Goal: Check status: Check status

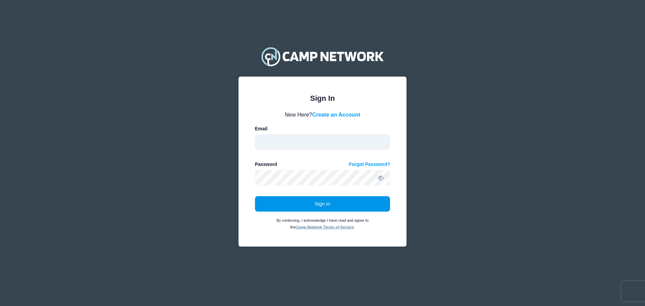
type input "sringley@asestn.org"
click at [338, 200] on button "Sign In" at bounding box center [322, 203] width 135 height 15
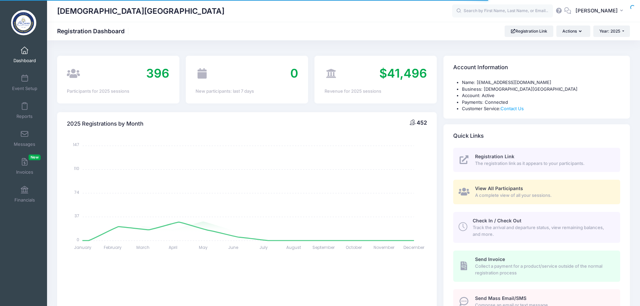
select select
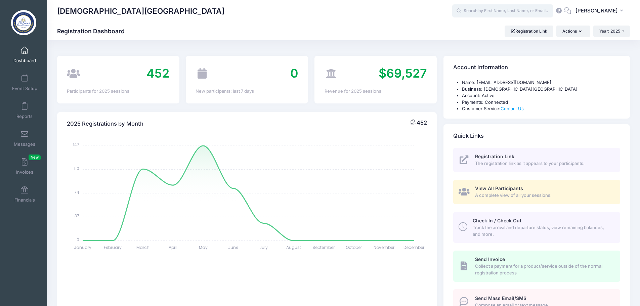
click at [487, 13] on input "text" at bounding box center [502, 10] width 101 height 13
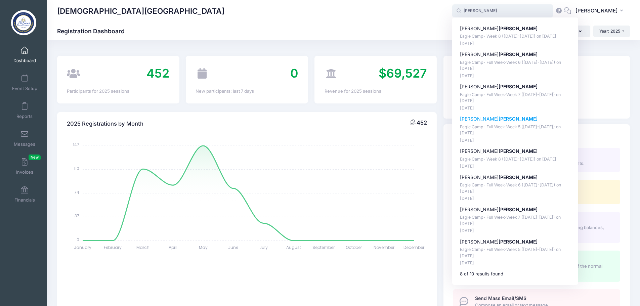
click at [481, 119] on p "Tiernan Jenkins" at bounding box center [515, 119] width 111 height 7
type input "Tiernan Jenkins (Eagle Camp- Full Week-Week 5 (July 7-11), Jul-07, 2025)"
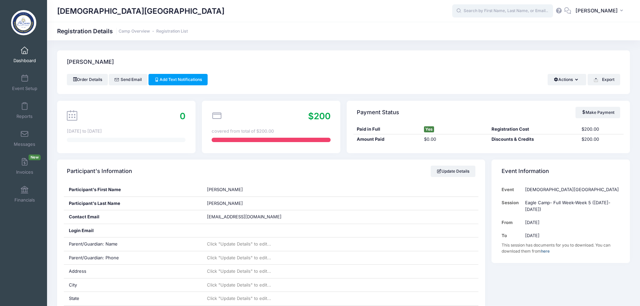
click at [484, 14] on input "text" at bounding box center [502, 10] width 101 height 13
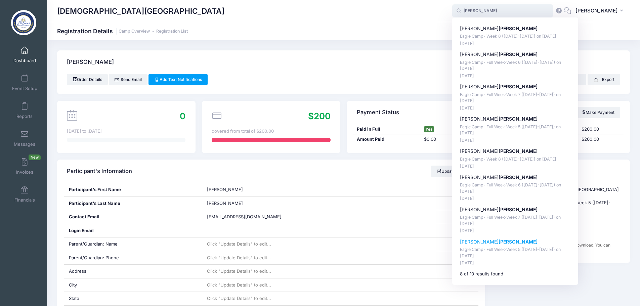
click at [499, 240] on strong "Jenkins" at bounding box center [518, 242] width 39 height 6
type input "John Jenkins (Eagle Camp- Full Week-Week 5 (July 7-11), Jul-07, 2025)"
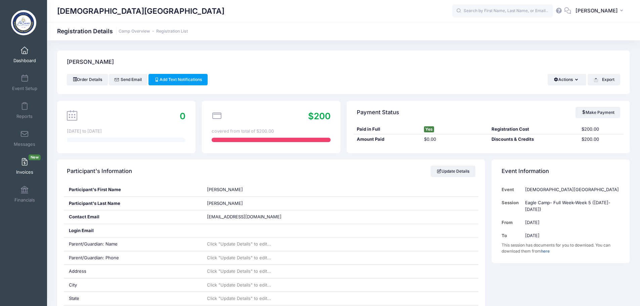
click at [19, 170] on span "Invoices New" at bounding box center [24, 172] width 17 height 6
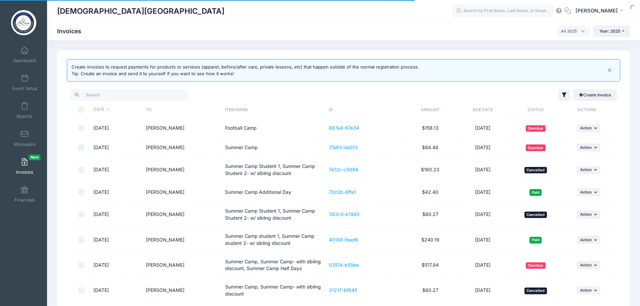
select select
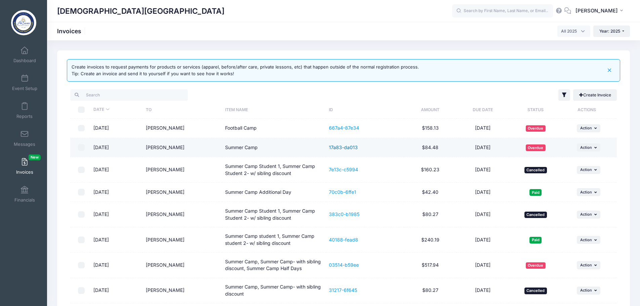
click at [340, 150] on link "17a83-da013" at bounding box center [343, 147] width 29 height 6
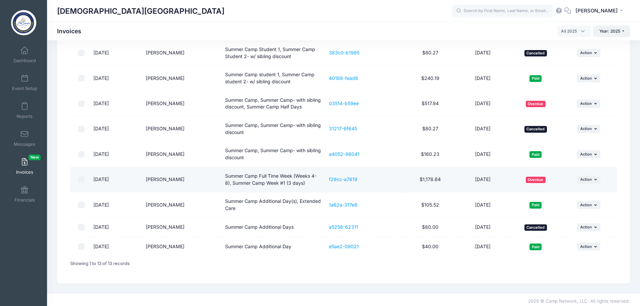
scroll to position [164, 0]
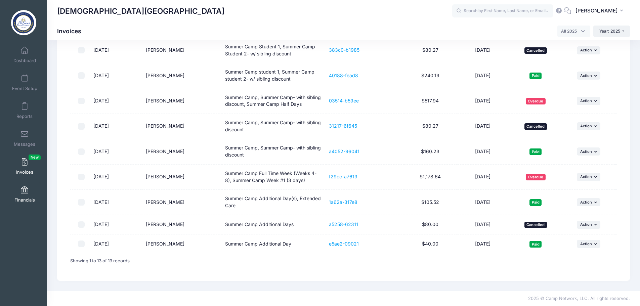
click at [25, 193] on span at bounding box center [25, 190] width 0 height 7
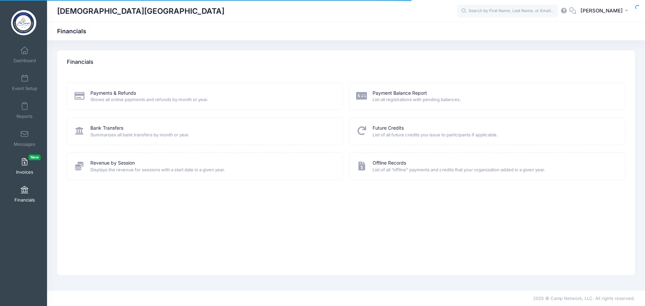
click at [25, 164] on span at bounding box center [25, 162] width 0 height 7
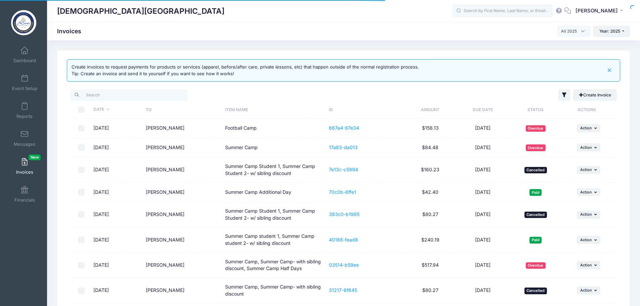
select select
click at [28, 61] on span "Dashboard" at bounding box center [24, 61] width 23 height 6
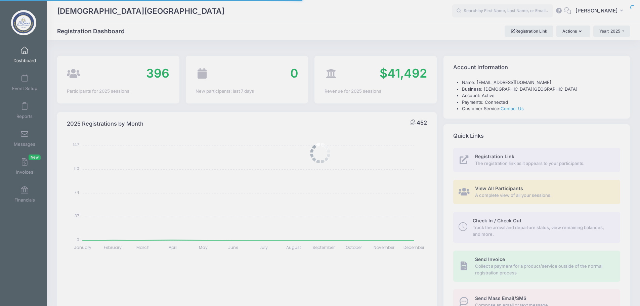
select select
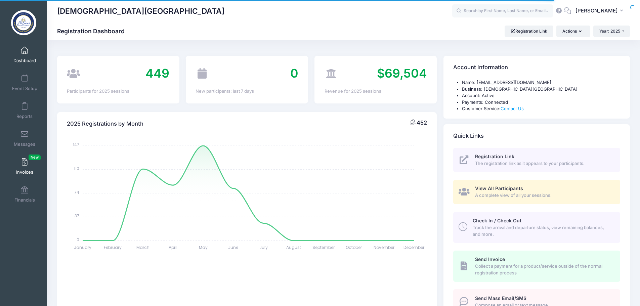
click at [25, 164] on span at bounding box center [25, 162] width 0 height 7
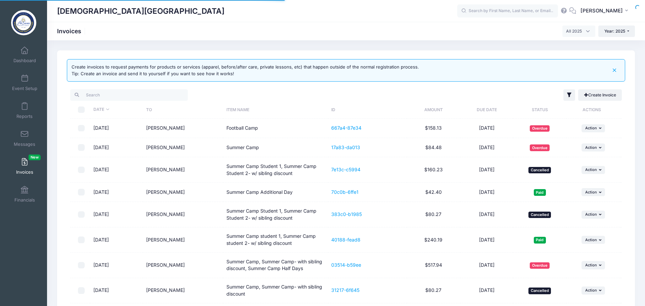
select select
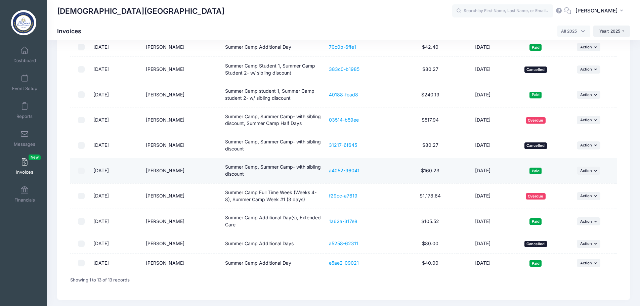
scroll to position [164, 0]
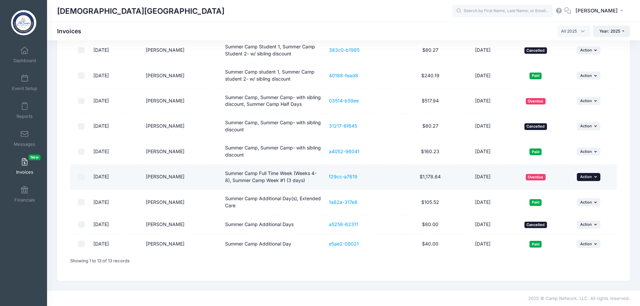
click at [598, 177] on button "... Action" at bounding box center [589, 177] width 24 height 8
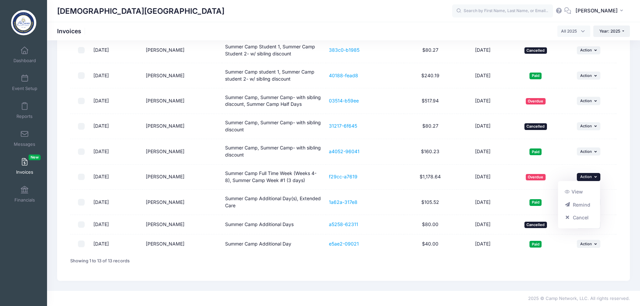
click at [352, 271] on div "Filter Options Show: Draft Issued Processing Paid Cancelled Overdue" at bounding box center [343, 97] width 553 height 350
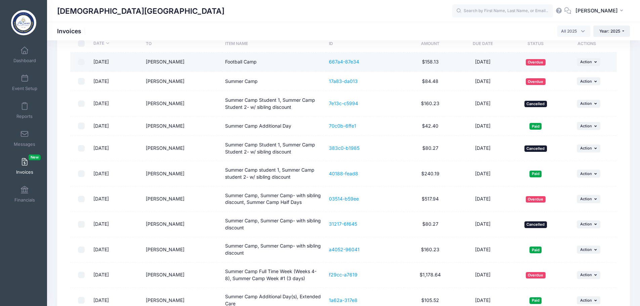
scroll to position [0, 0]
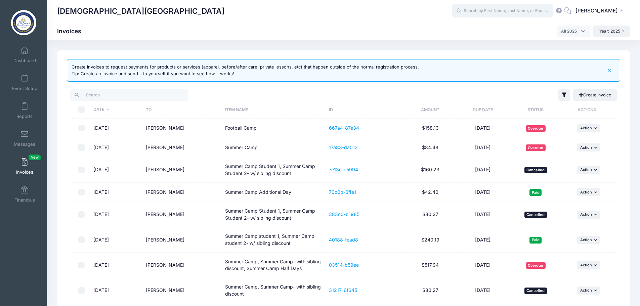
click at [487, 9] on input "text" at bounding box center [502, 10] width 101 height 13
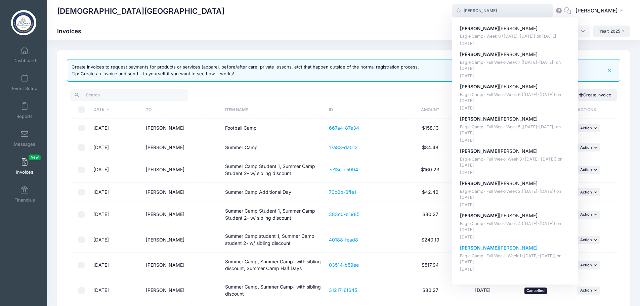
click at [485, 251] on p "[PERSON_NAME]" at bounding box center [515, 248] width 111 height 7
type input "[PERSON_NAME] (Eagle Camp- Full Week- Week 1 ([DATE]-[DATE]), [DATE])"
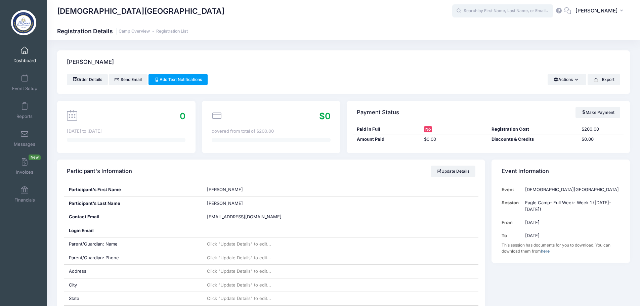
click at [499, 10] on input "text" at bounding box center [502, 10] width 101 height 13
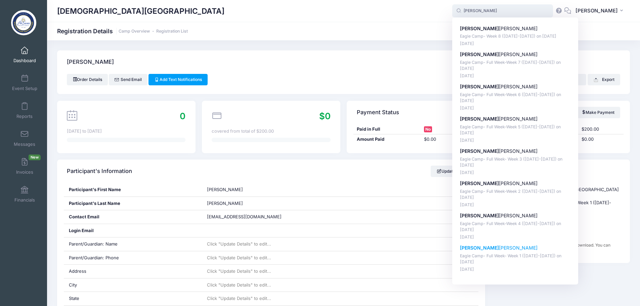
click at [490, 249] on p "Olivia Kelly" at bounding box center [515, 248] width 111 height 7
type input "Olivia Kelly (Eagle Camp- Full Week- Week 1 (June 2-6), Jun-02, 2025)"
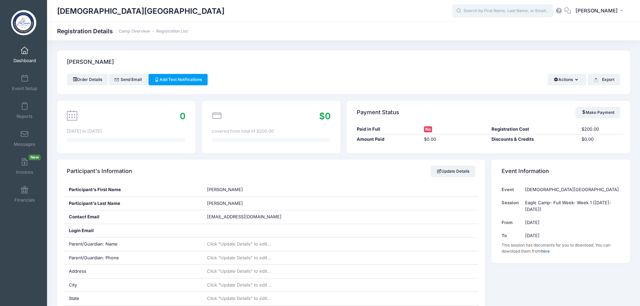
click at [488, 12] on input "text" at bounding box center [502, 10] width 101 height 13
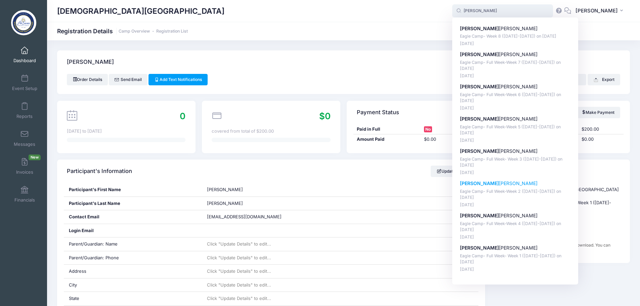
click at [484, 184] on p "[PERSON_NAME]" at bounding box center [515, 183] width 111 height 7
type input "Olivia Kelly (Eagle Camp- Full Week-Week 2 (June 9-13), Jun-09, 2025)"
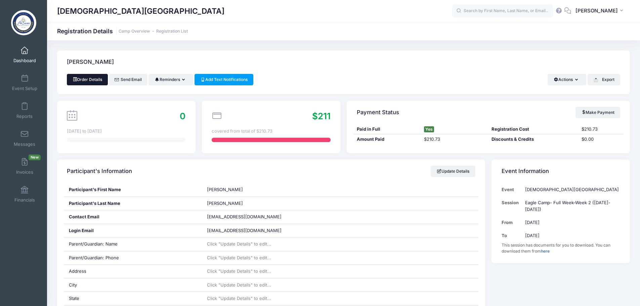
click at [93, 79] on link "Order Details" at bounding box center [87, 79] width 41 height 11
click at [578, 81] on button "Actions" at bounding box center [567, 79] width 39 height 11
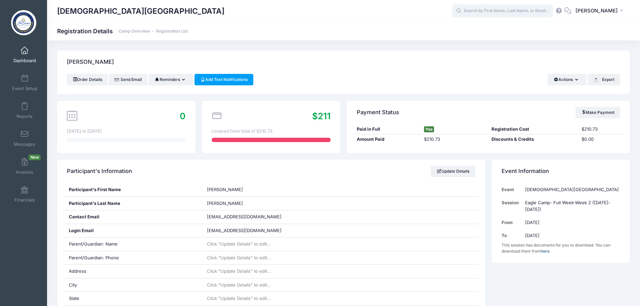
click at [502, 10] on input "text" at bounding box center [502, 10] width 101 height 13
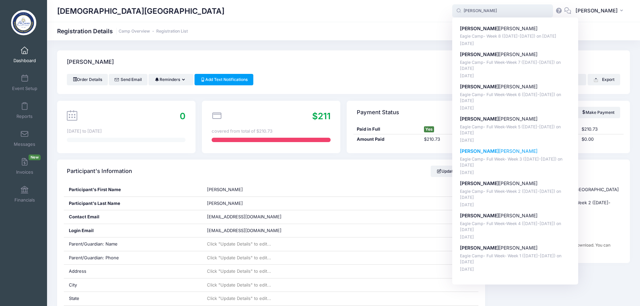
click at [478, 150] on strong "[PERSON_NAME]" at bounding box center [479, 151] width 39 height 6
type input "[PERSON_NAME] (Eagle Camp- Full Week- Week 3 ([DATE]-[DATE]), [DATE])"
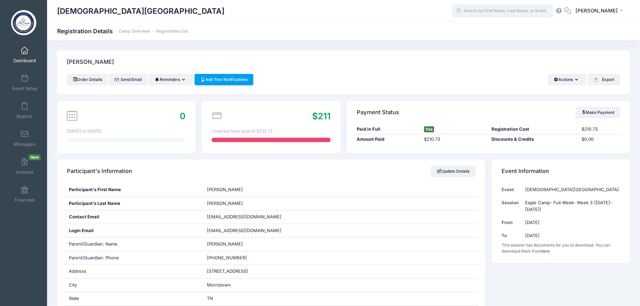
click at [503, 12] on input "text" at bounding box center [502, 10] width 101 height 13
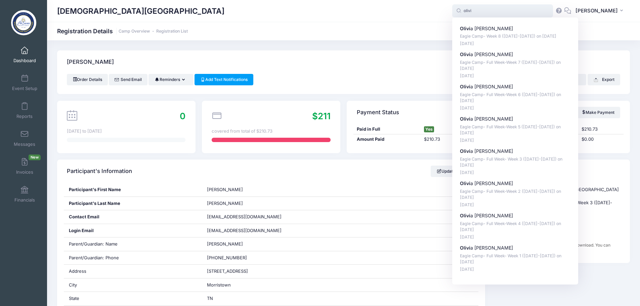
click at [487, 56] on p "Olivi a Kelly" at bounding box center [515, 54] width 111 height 7
type input "Olivia Kelly (Eagle Camp- Full Week-Week 7 (July 21-25), Jul-21, 2025)"
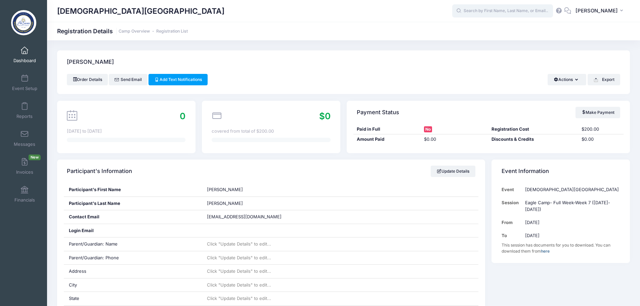
click at [508, 9] on input "text" at bounding box center [502, 10] width 101 height 13
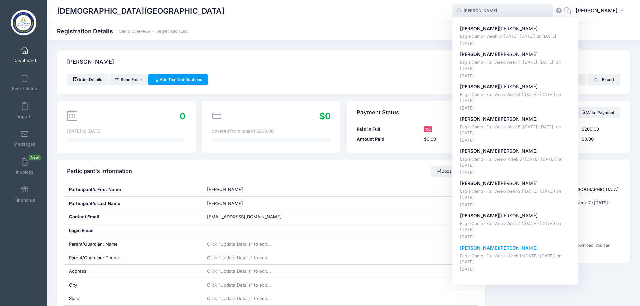
click at [483, 248] on p "[PERSON_NAME]" at bounding box center [515, 248] width 111 height 7
type input "[PERSON_NAME] (Eagle Camp- Full Week- Week 1 ([DATE]-[DATE]), [DATE])"
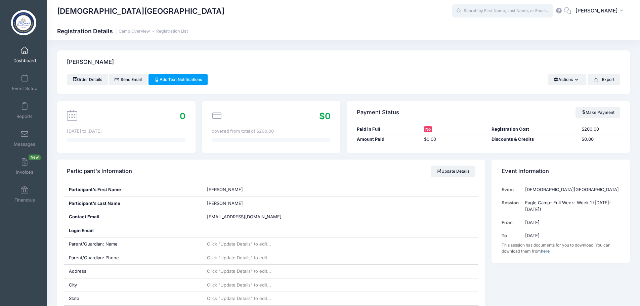
click at [494, 9] on input "text" at bounding box center [502, 10] width 101 height 13
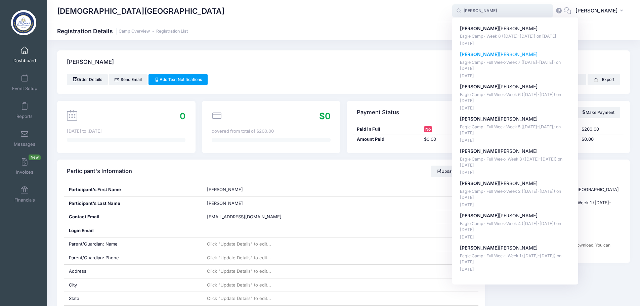
click at [488, 55] on p "Olivia Kelly" at bounding box center [515, 54] width 111 height 7
type input "Olivia Kelly (Eagle Camp- Full Week-Week 7 (July 21-25), Jul-21, 2025)"
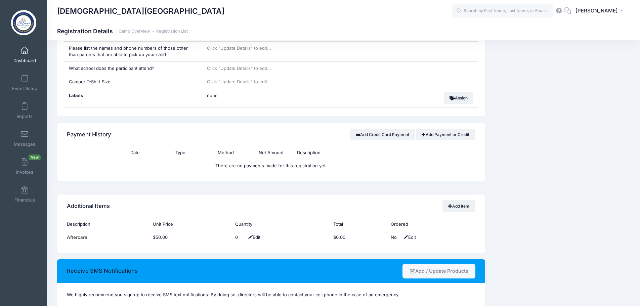
scroll to position [437, 0]
